Goal: Transaction & Acquisition: Purchase product/service

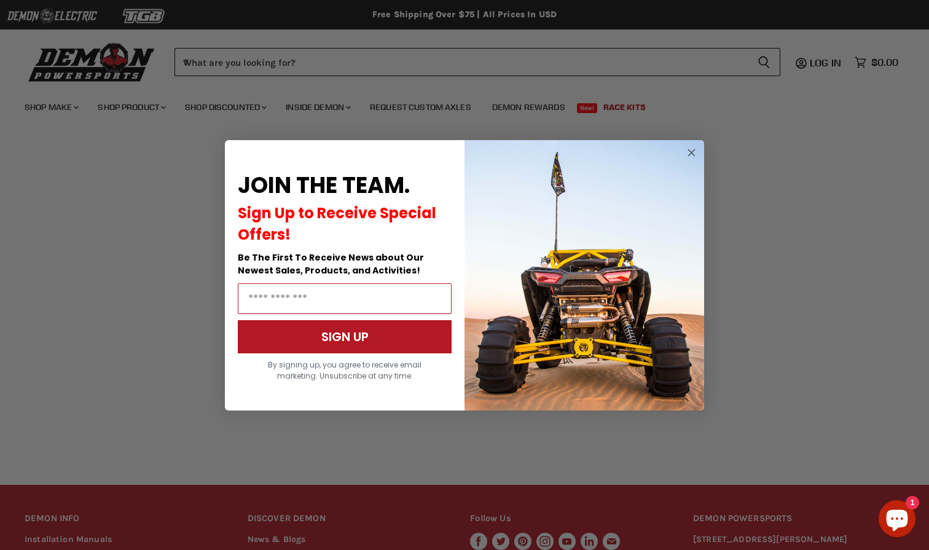
scroll to position [202, 0]
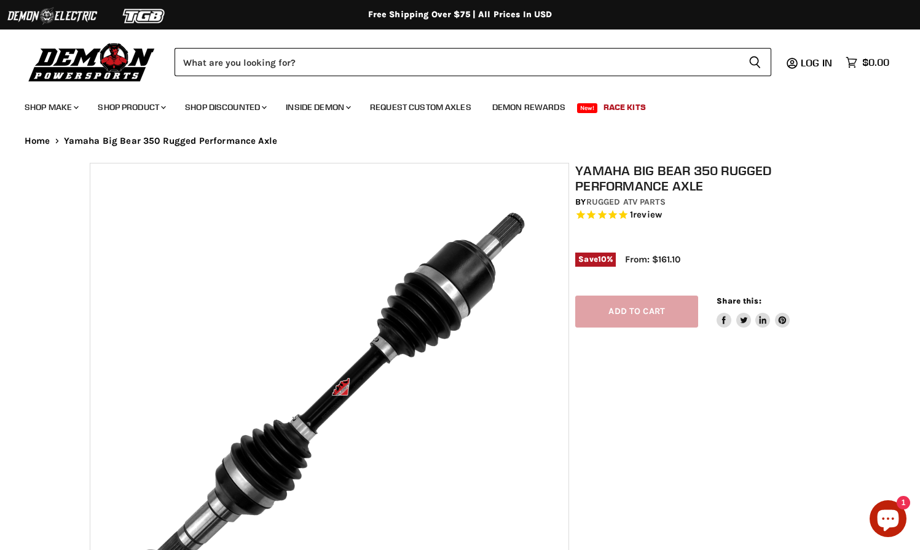
select select "******"
